Goal: Transaction & Acquisition: Purchase product/service

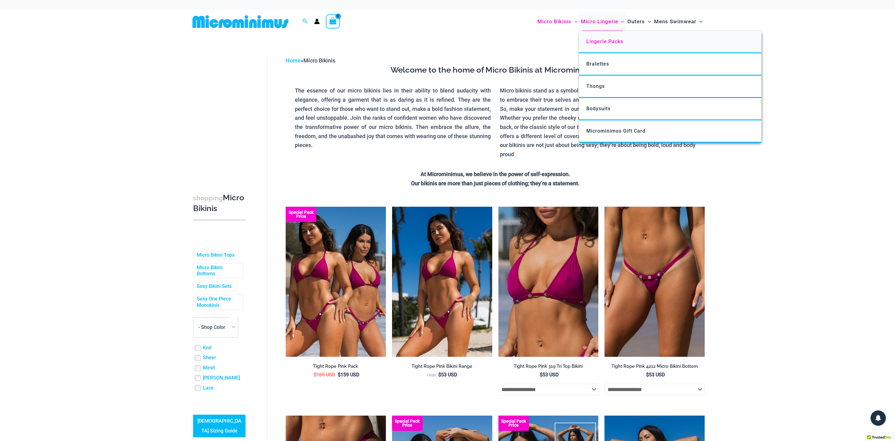
click at [601, 43] on span "Lingerie Packs" at bounding box center [604, 42] width 37 height 6
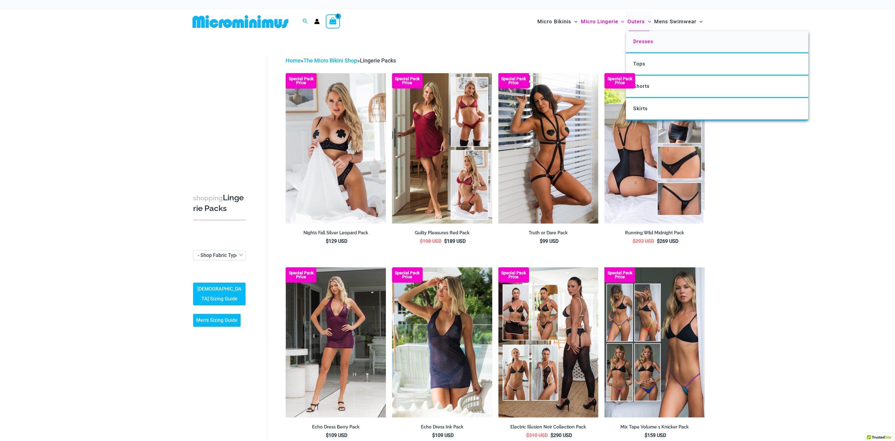
click at [635, 43] on span "Dresses" at bounding box center [643, 42] width 20 height 6
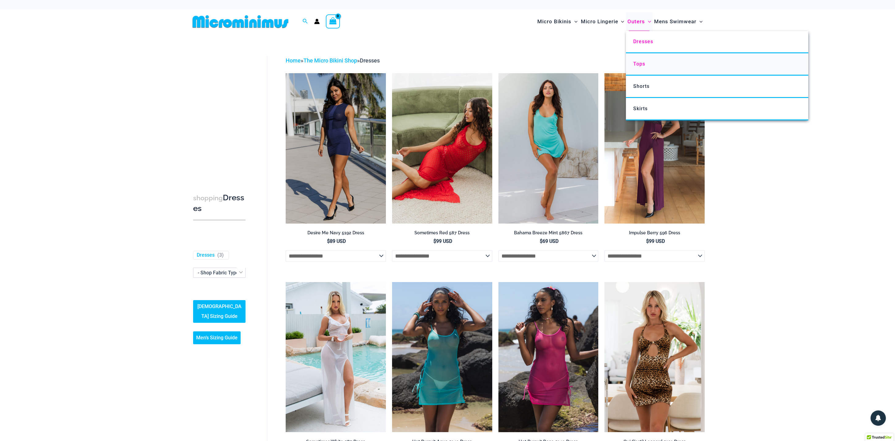
click at [639, 66] on span "Tops" at bounding box center [639, 64] width 12 height 6
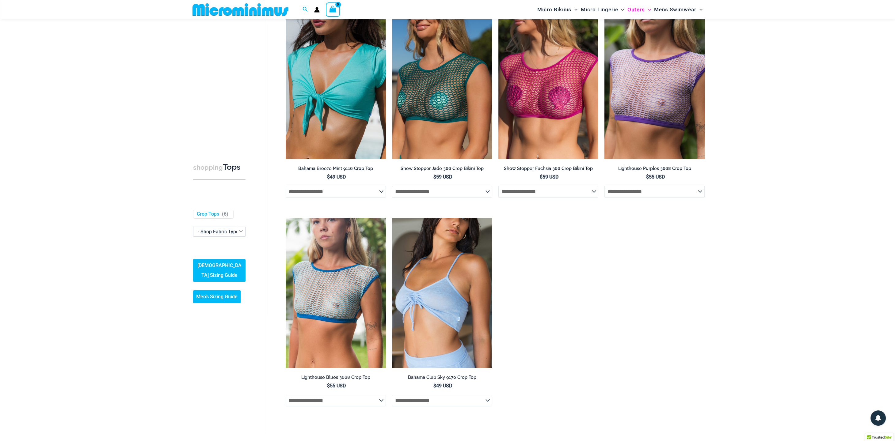
scroll to position [27, 0]
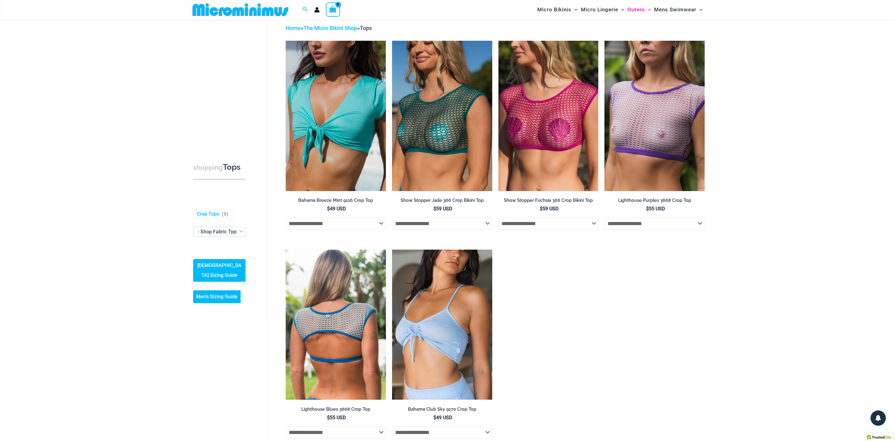
click at [331, 329] on img at bounding box center [336, 325] width 100 height 150
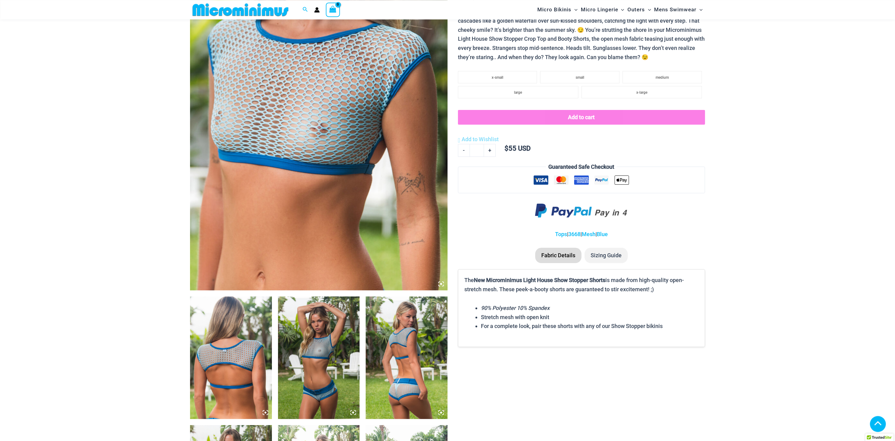
scroll to position [154, 0]
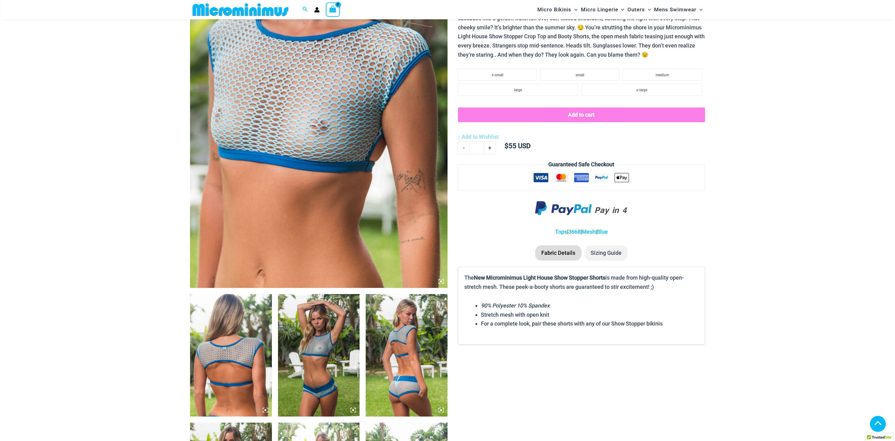
click at [221, 336] on img at bounding box center [231, 355] width 82 height 123
click at [311, 348] on img at bounding box center [319, 355] width 82 height 123
click at [411, 352] on img at bounding box center [406, 355] width 82 height 123
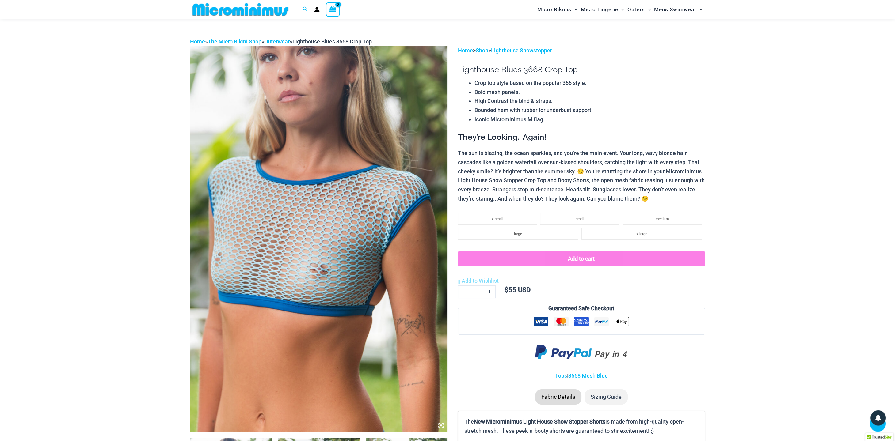
scroll to position [0, 0]
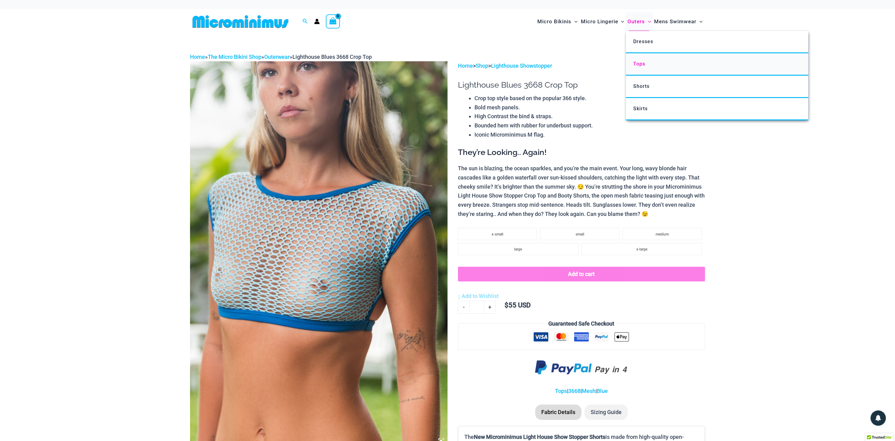
click at [642, 65] on span "Tops" at bounding box center [639, 64] width 12 height 6
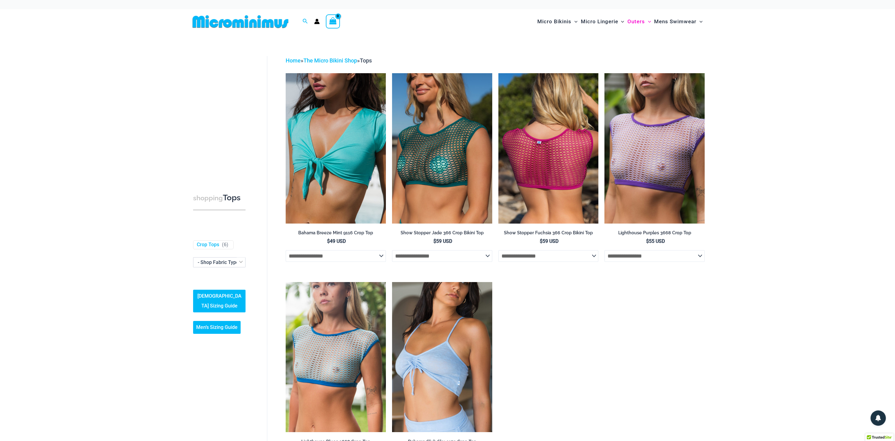
click at [538, 148] on img at bounding box center [548, 148] width 100 height 150
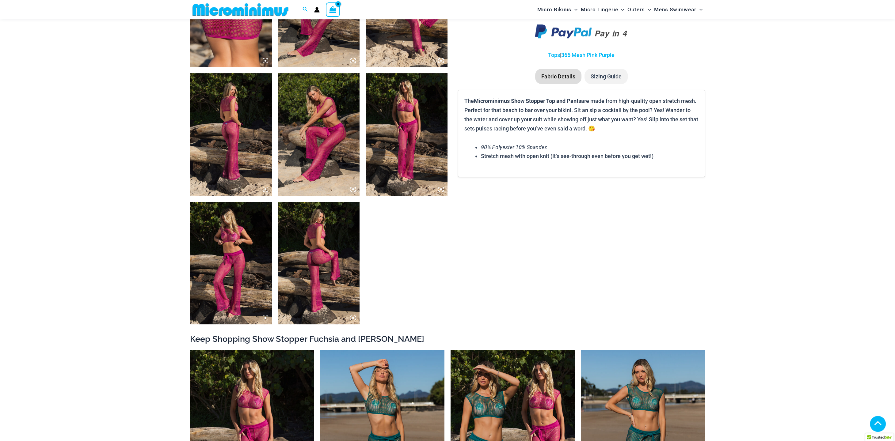
scroll to position [502, 0]
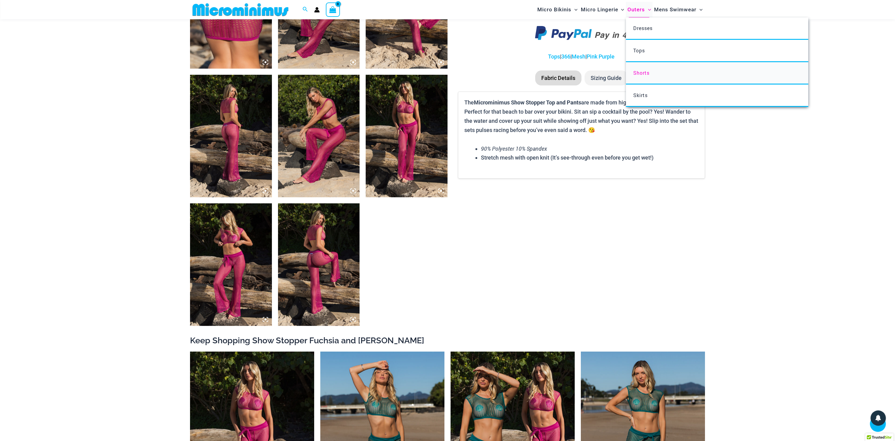
click at [637, 72] on span "Shorts" at bounding box center [641, 73] width 16 height 6
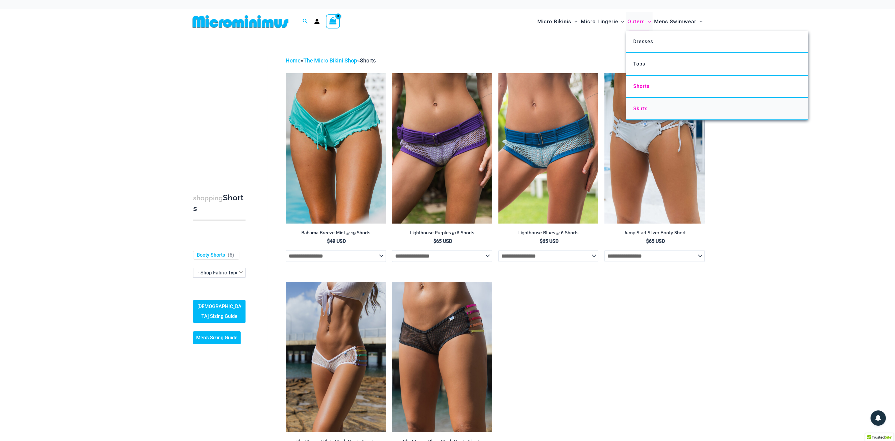
click at [636, 107] on span "Skirts" at bounding box center [640, 109] width 14 height 6
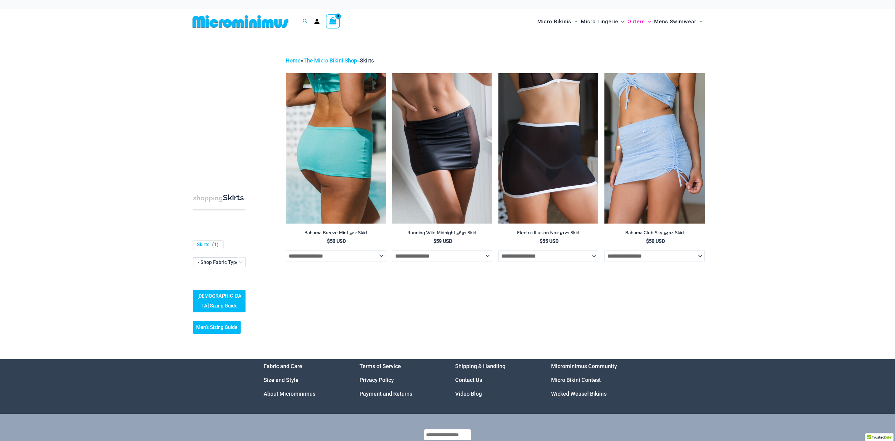
click at [354, 151] on img at bounding box center [336, 148] width 100 height 150
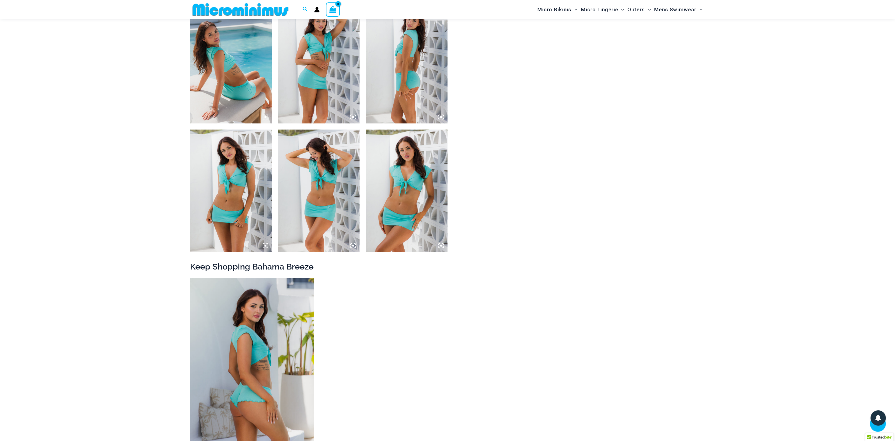
scroll to position [565, 0]
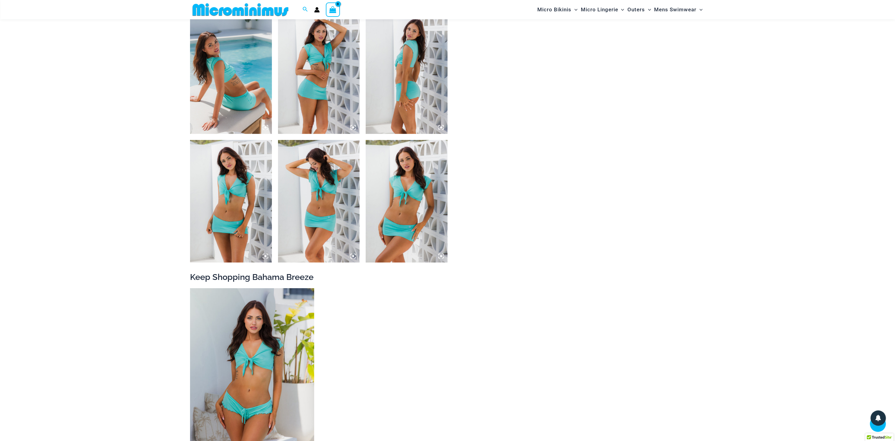
click at [416, 174] on img at bounding box center [406, 201] width 82 height 123
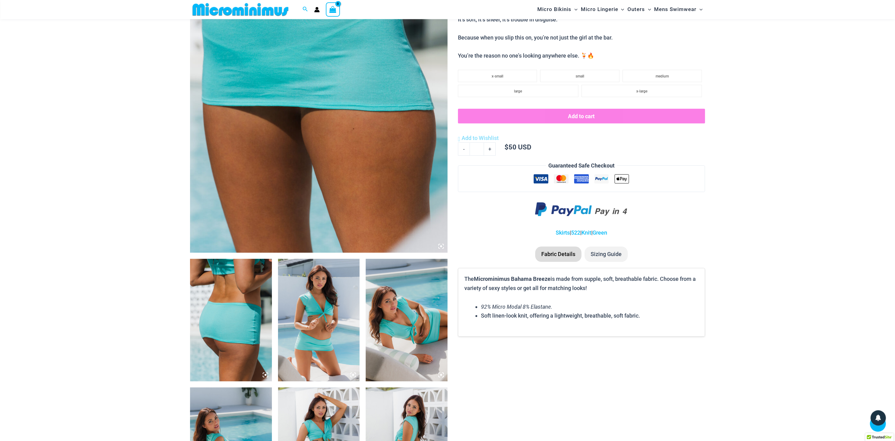
scroll to position [185, 0]
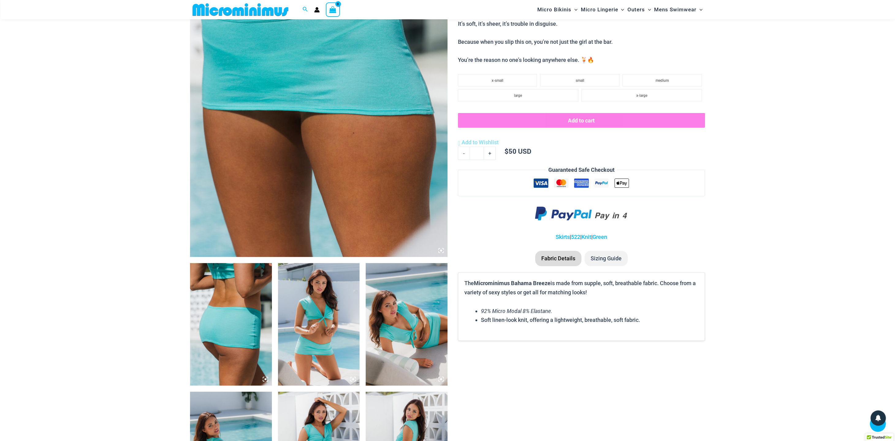
click at [293, 96] on img at bounding box center [318, 64] width 257 height 386
click at [212, 298] on img at bounding box center [231, 324] width 82 height 123
click at [317, 343] on img at bounding box center [319, 324] width 82 height 123
click at [355, 138] on img at bounding box center [318, 64] width 257 height 386
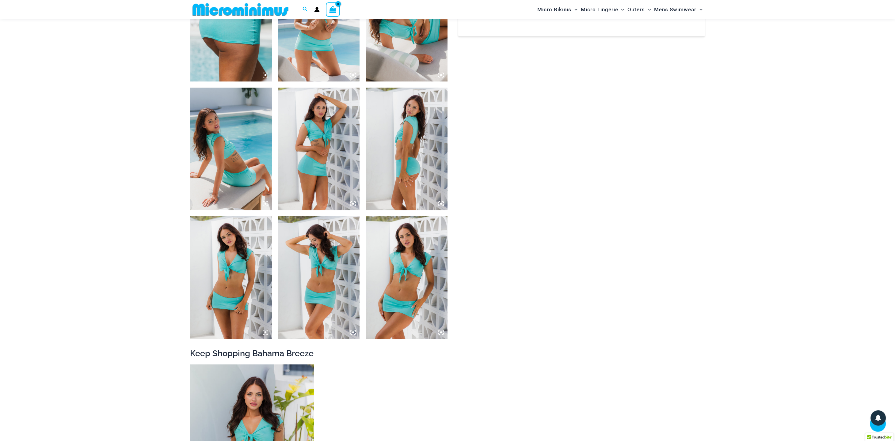
scroll to position [502, 0]
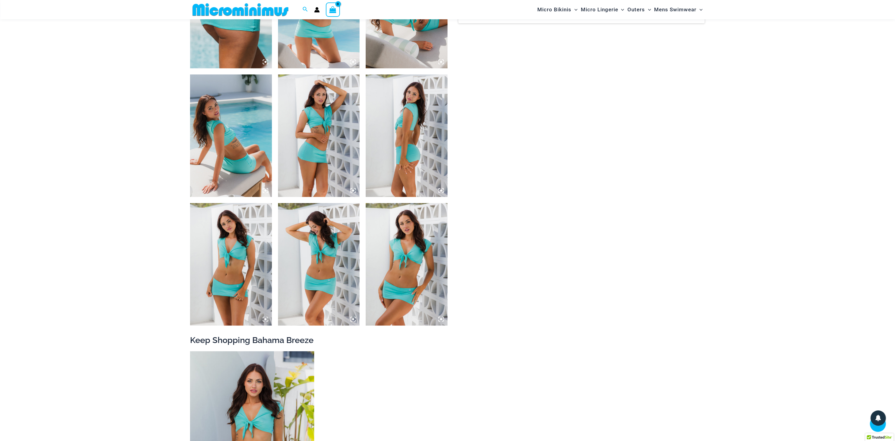
click at [396, 162] on img at bounding box center [406, 135] width 82 height 123
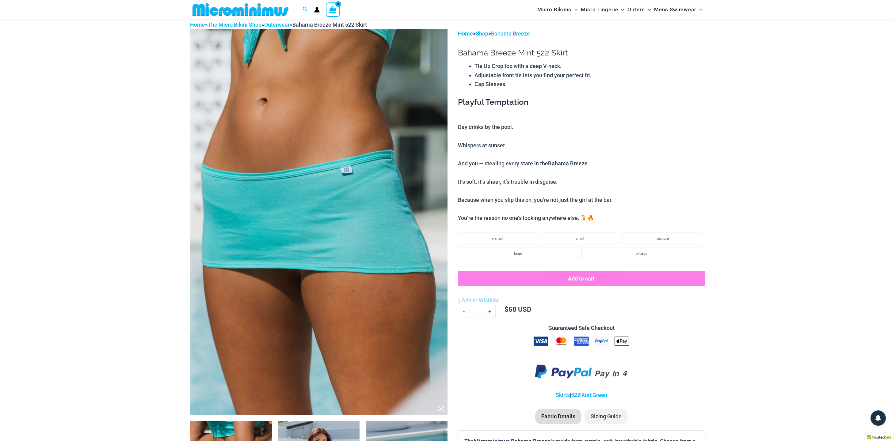
scroll to position [0, 0]
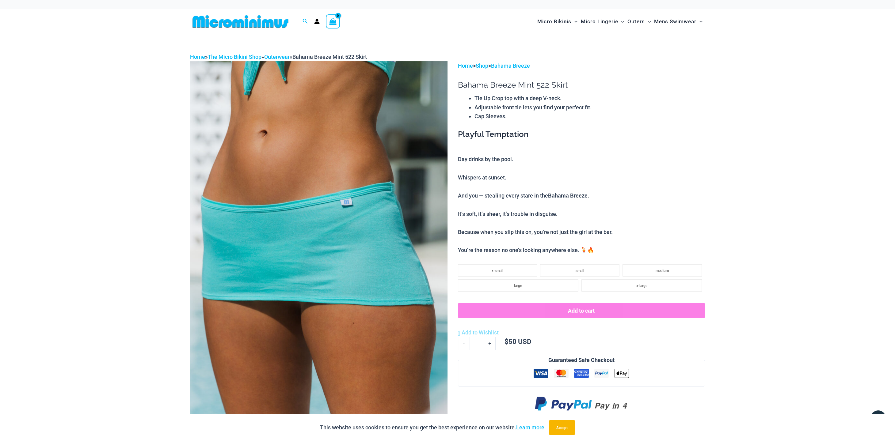
drag, startPoint x: 474, startPoint y: 107, endPoint x: 566, endPoint y: 104, distance: 92.6
click at [574, 104] on li "Adjustable front tie lets you find your perfect fit." at bounding box center [589, 107] width 230 height 9
drag, startPoint x: 476, startPoint y: 118, endPoint x: 524, endPoint y: 118, distance: 48.1
click at [524, 118] on li "Cap Sleeves." at bounding box center [589, 116] width 230 height 9
click at [579, 316] on button "Add to cart" at bounding box center [581, 310] width 247 height 15
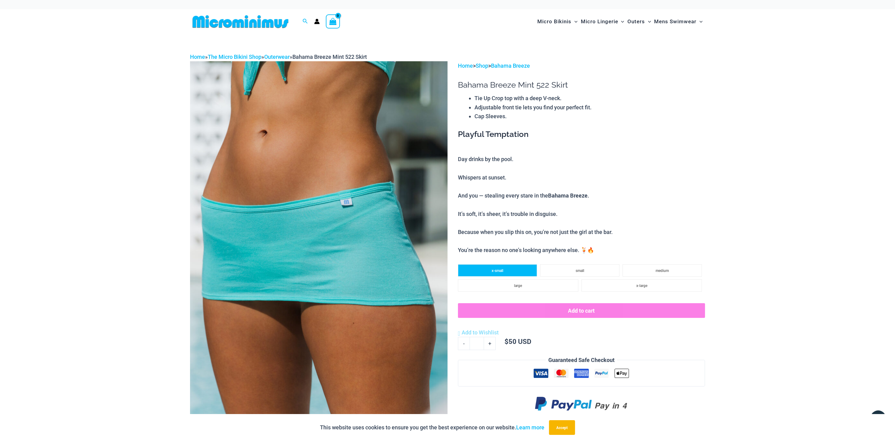
click at [493, 273] on span "x-small" at bounding box center [497, 271] width 12 height 4
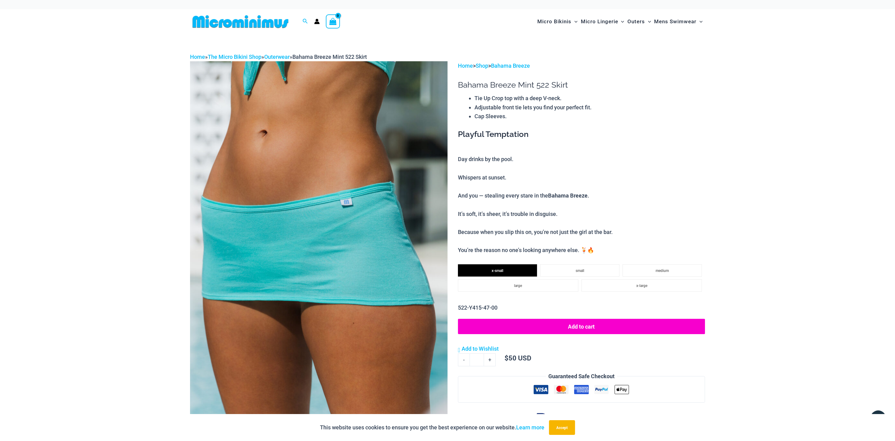
click at [564, 322] on button "Add to cart" at bounding box center [581, 326] width 247 height 15
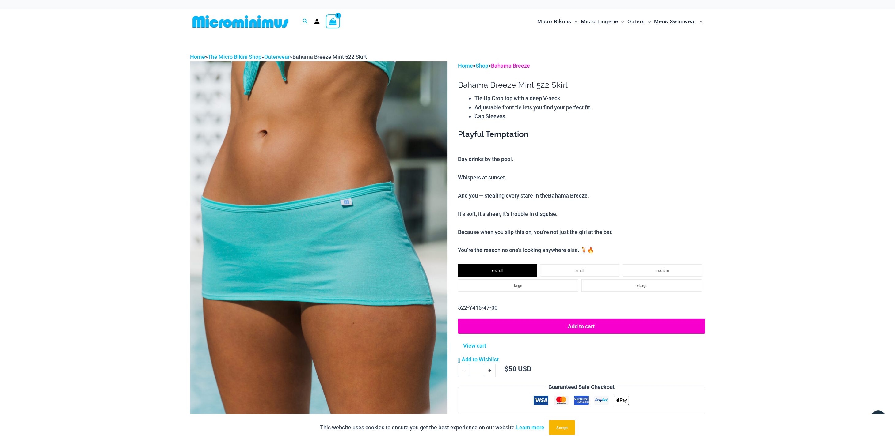
click at [524, 68] on link "Bahama Breeze" at bounding box center [510, 65] width 39 height 6
click at [517, 66] on link "Bahama Breeze" at bounding box center [510, 65] width 39 height 6
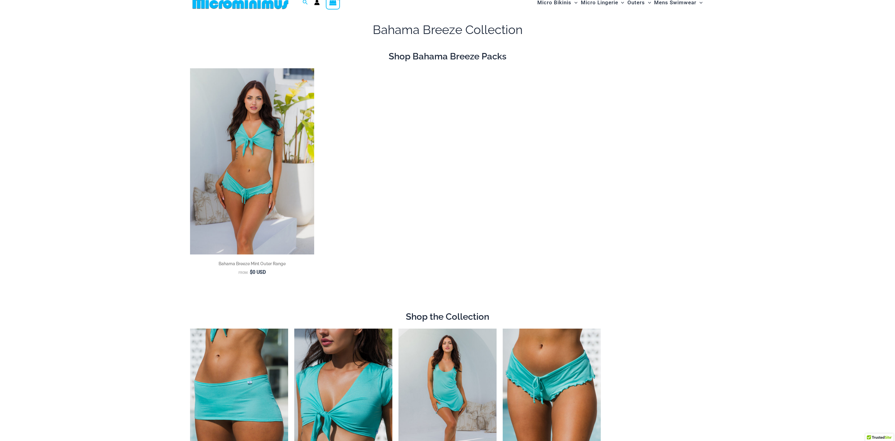
scroll to position [122, 0]
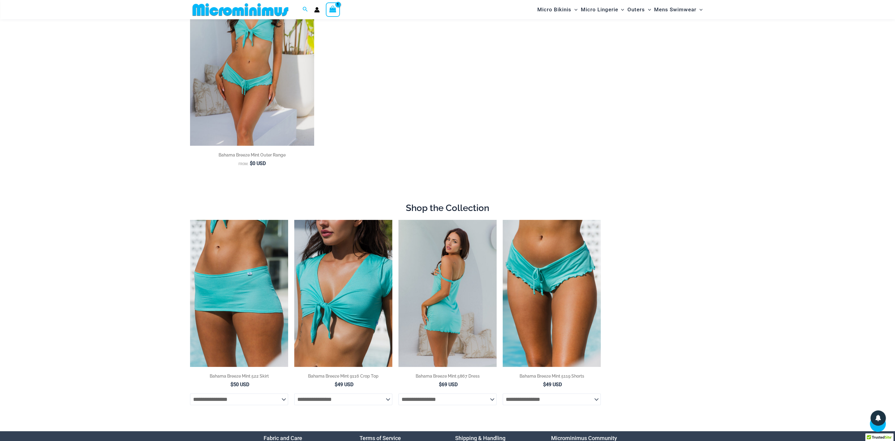
click at [447, 278] on img at bounding box center [447, 293] width 98 height 147
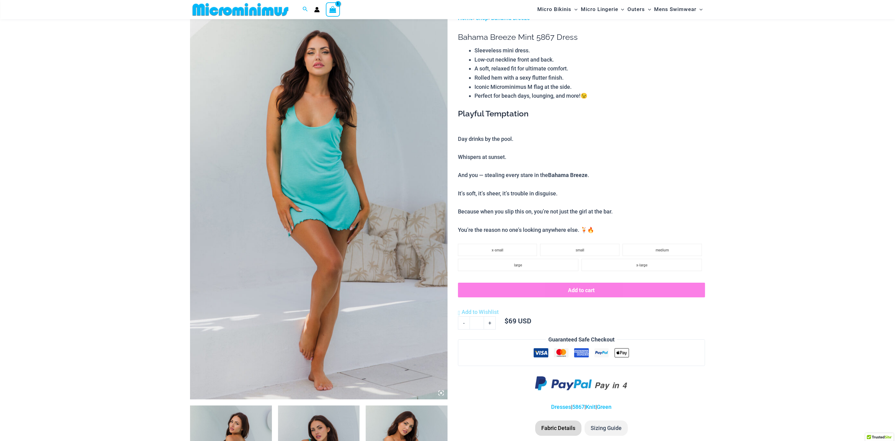
scroll to position [28, 0]
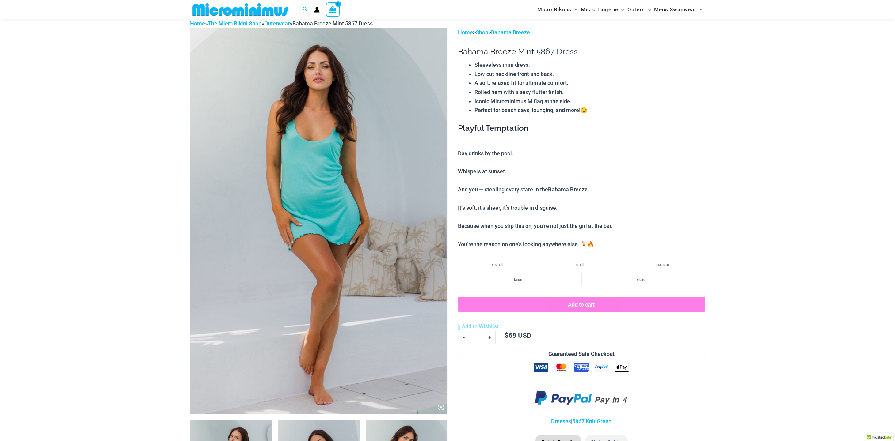
click at [319, 214] on img at bounding box center [318, 221] width 257 height 386
click at [441, 407] on icon at bounding box center [441, 408] width 2 height 2
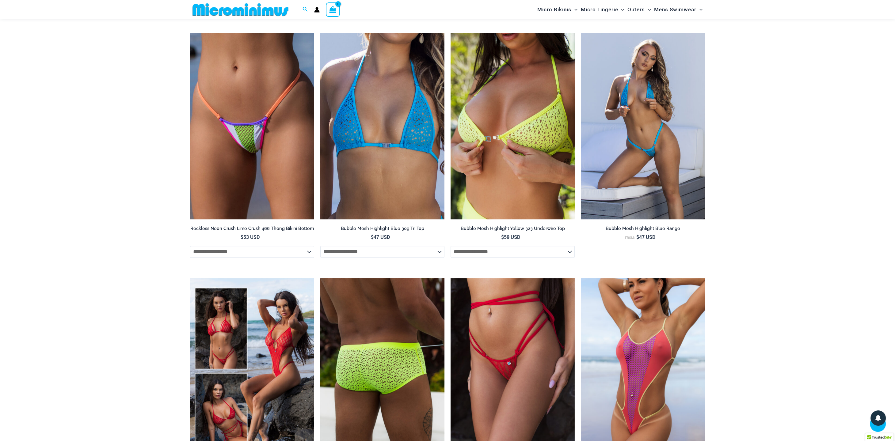
scroll to position [1740, 0]
